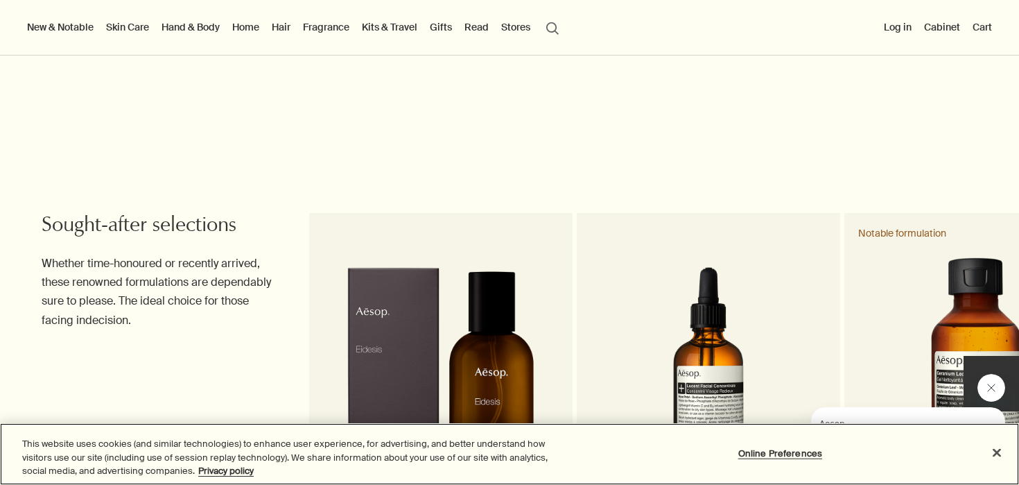
scroll to position [1279, 0]
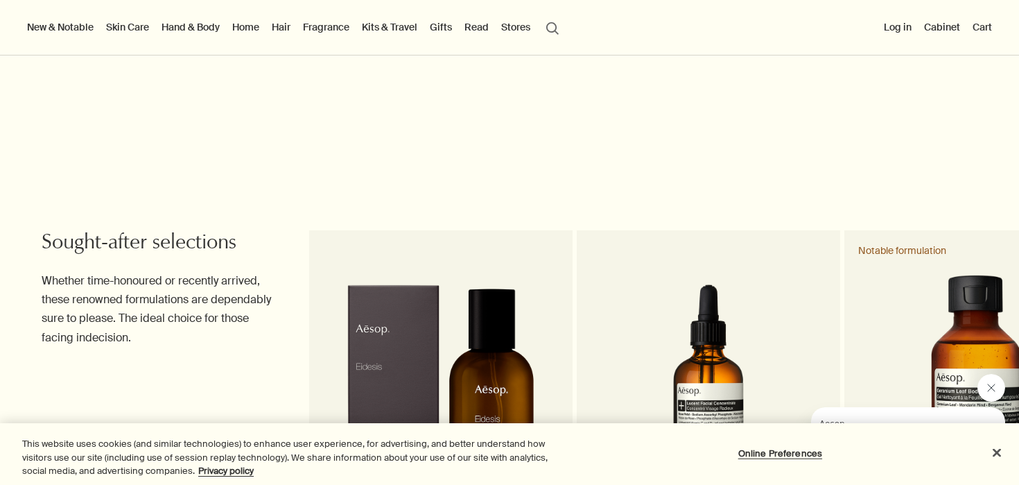
click at [435, 21] on link "Gifts" at bounding box center [441, 27] width 28 height 18
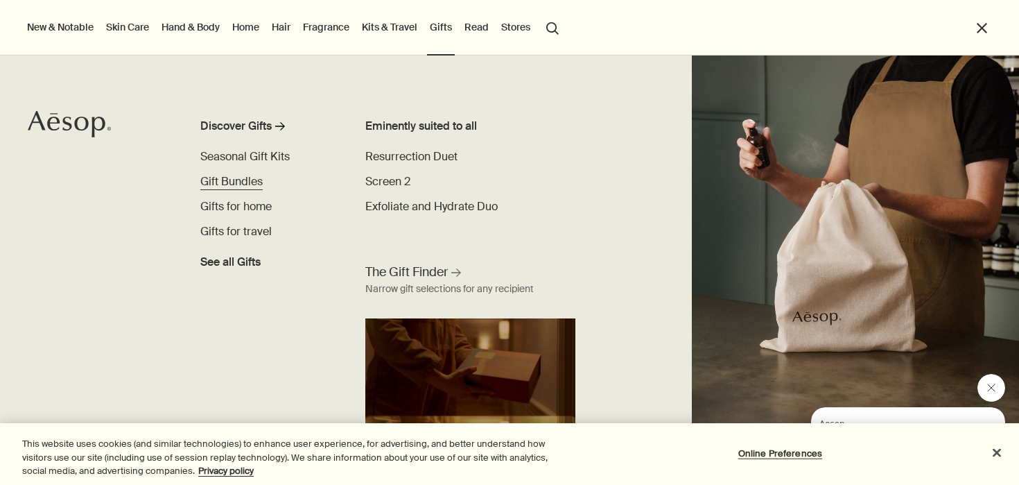
click at [247, 181] on span "Gift Bundles" at bounding box center [231, 181] width 62 height 15
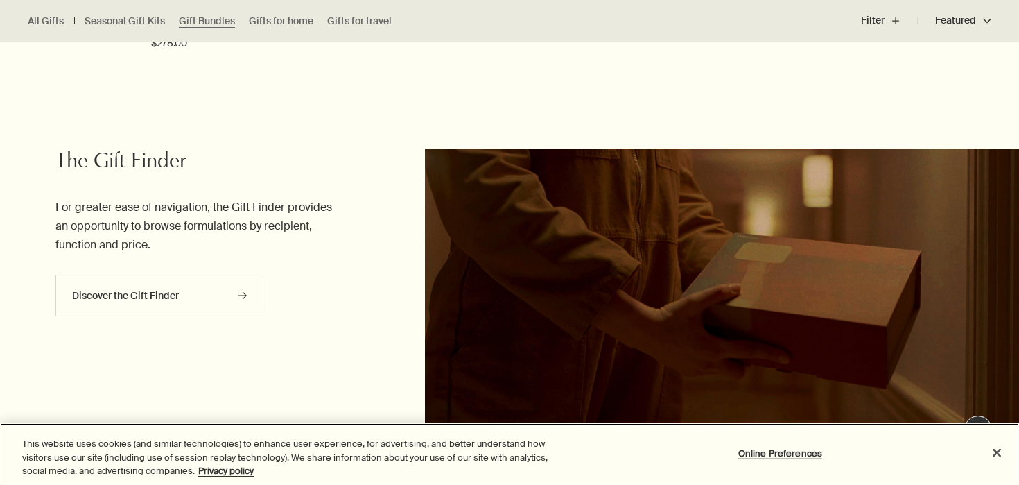
scroll to position [1784, 0]
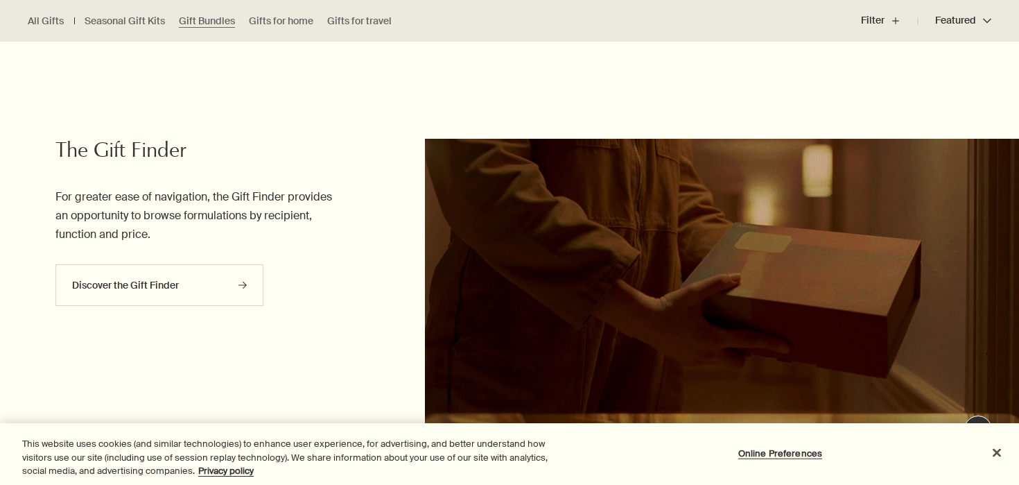
click at [289, 12] on ul "All Gifts Seasonal Gift Kits Gift Bundles Gifts for home Gifts for travel" at bounding box center [213, 21] width 426 height 42
click at [282, 24] on link "Gifts for home" at bounding box center [281, 21] width 64 height 13
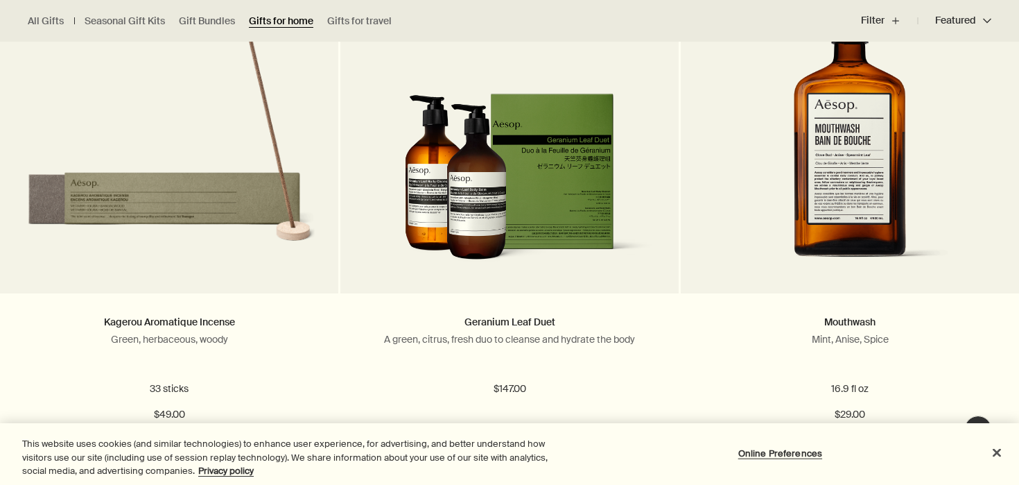
scroll to position [972, 0]
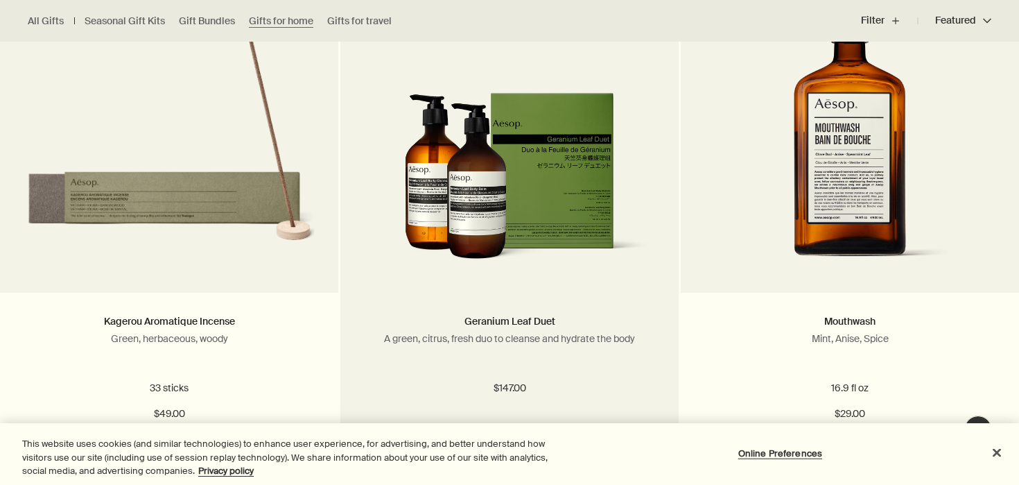
click at [486, 200] on img at bounding box center [509, 182] width 297 height 180
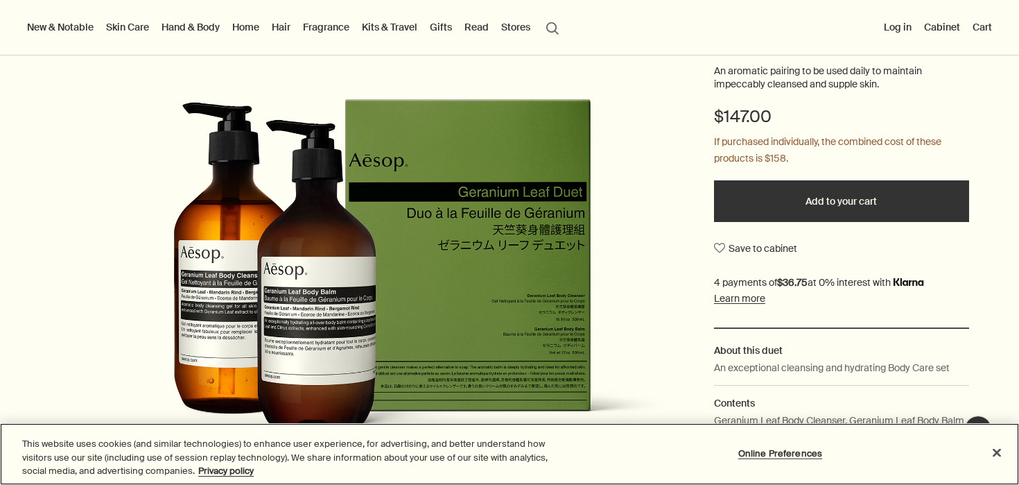
scroll to position [195, 0]
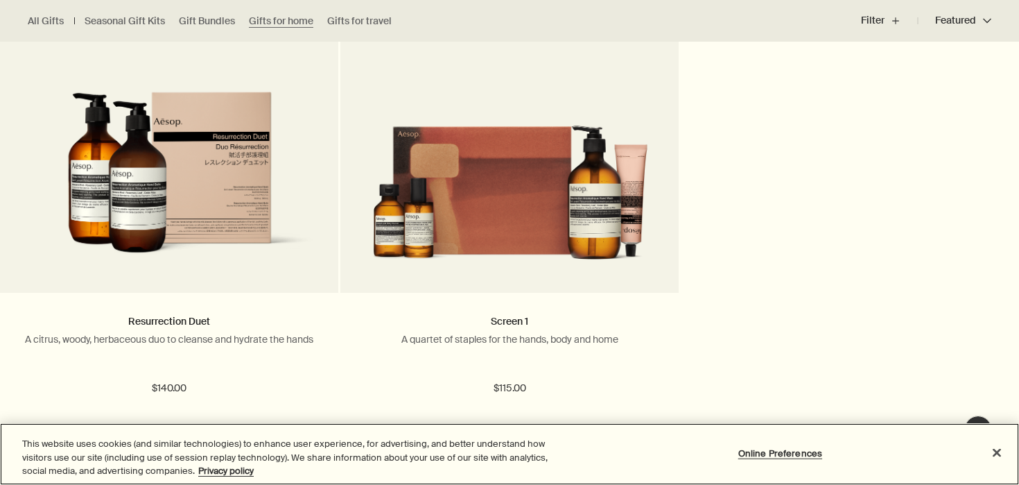
scroll to position [1482, 0]
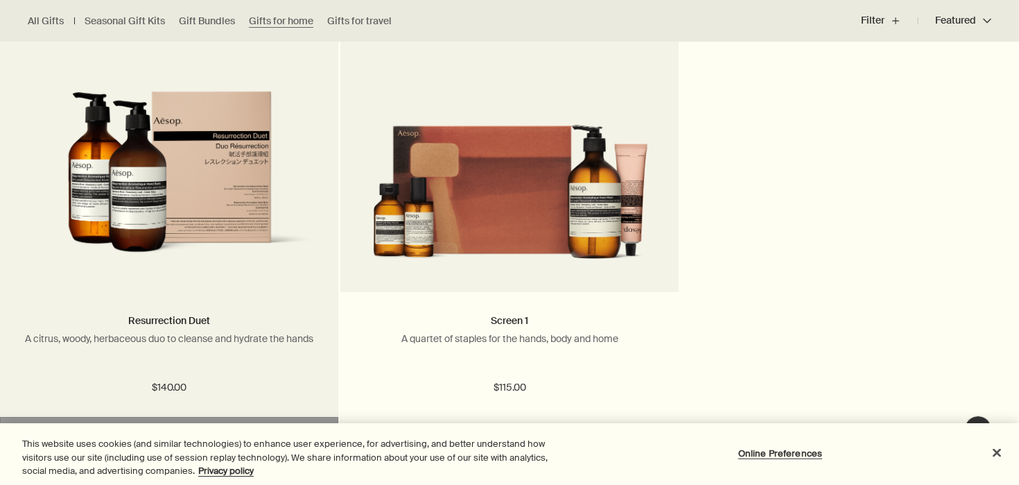
click at [232, 186] on img at bounding box center [169, 181] width 297 height 180
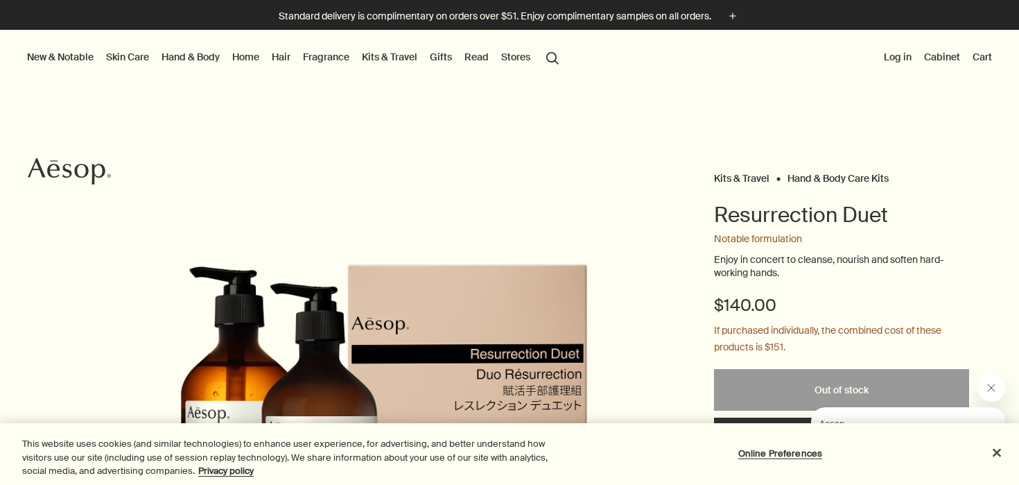
click at [184, 58] on link "Hand & Body" at bounding box center [191, 57] width 64 height 18
